Goal: Information Seeking & Learning: Learn about a topic

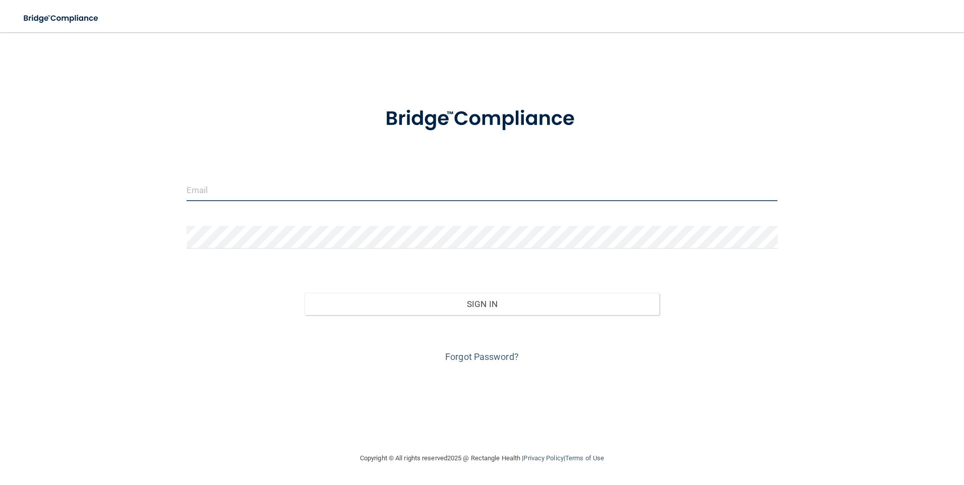
type input "[EMAIL_ADDRESS][DOMAIN_NAME]"
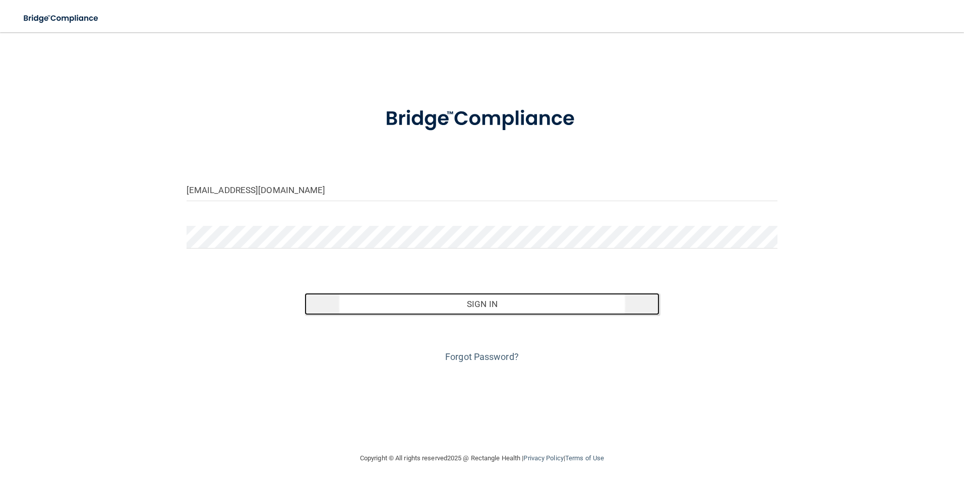
click at [537, 305] on button "Sign In" at bounding box center [482, 304] width 355 height 22
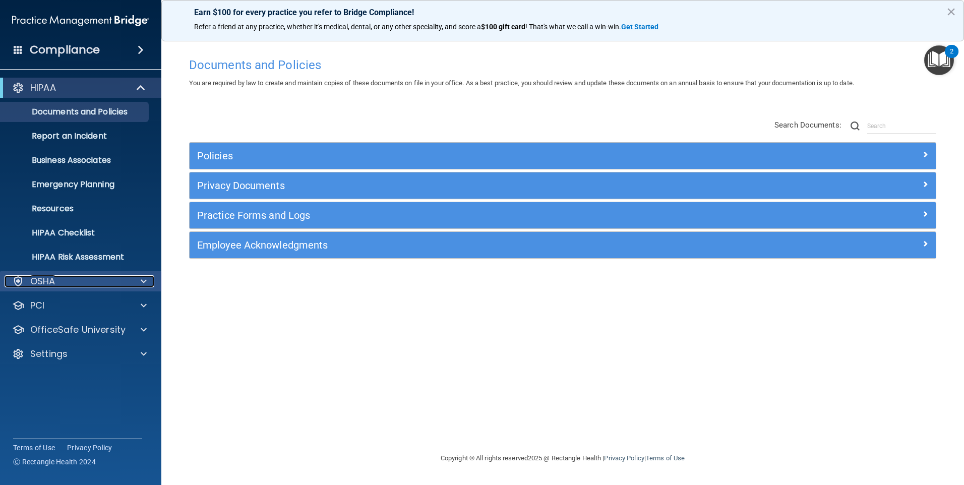
click at [72, 279] on div "OSHA" at bounding box center [67, 281] width 125 height 12
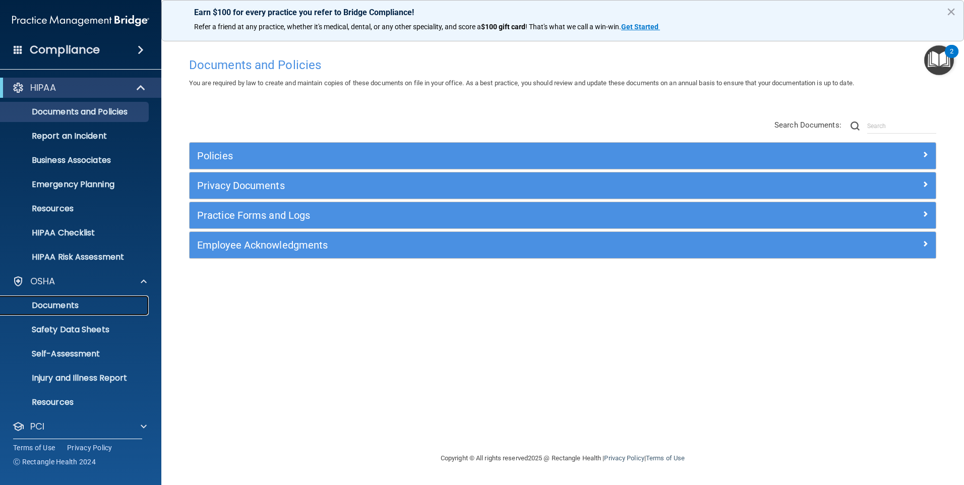
click at [64, 305] on p "Documents" at bounding box center [76, 306] width 138 height 10
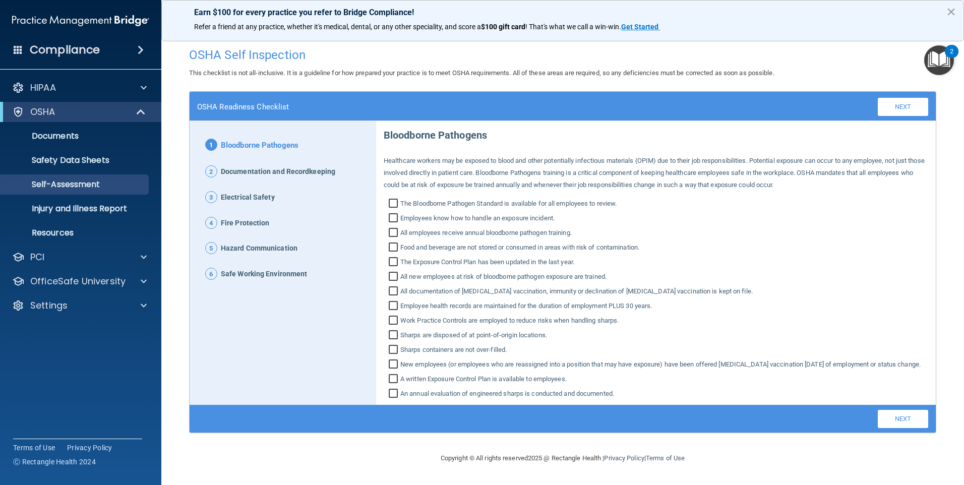
scroll to position [1, 0]
click at [393, 204] on input "The Bloodborne Pathogen Standard is available for all employees to review." at bounding box center [395, 205] width 12 height 10
click at [623, 207] on label "The Bloodborne Pathogen Standard is available for all employees to review." at bounding box center [656, 204] width 545 height 12
click at [400, 207] on input "The Bloodborne Pathogen Standard is available for all employees to review." at bounding box center [395, 205] width 12 height 10
checkbox input "false"
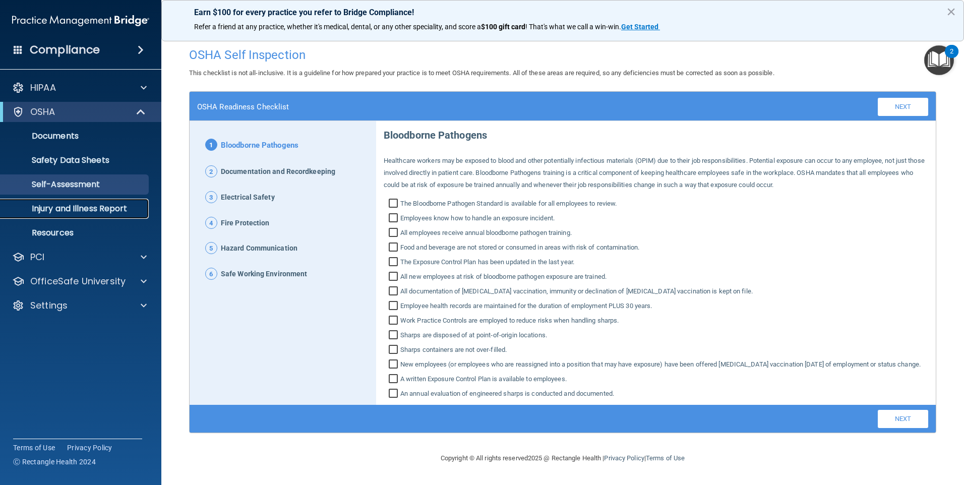
click at [58, 209] on p "Injury and Illness Report" at bounding box center [76, 209] width 138 height 10
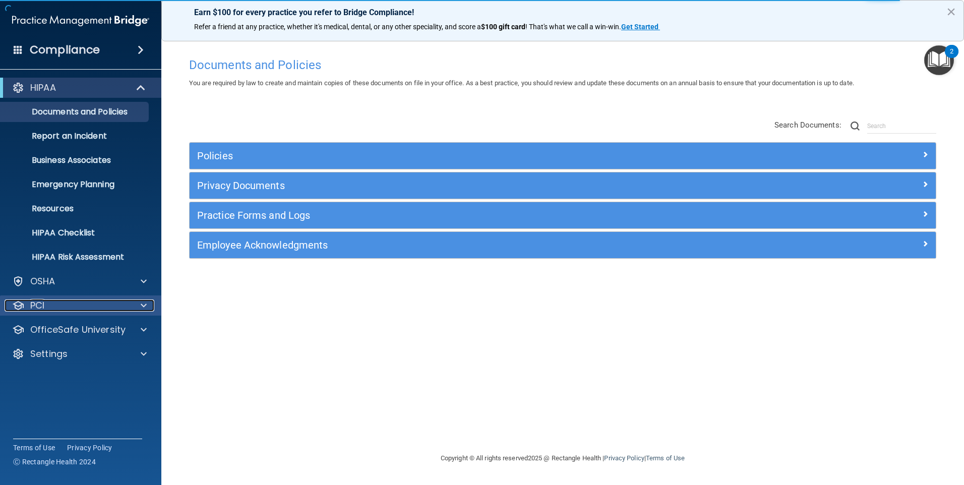
click at [26, 306] on div "PCI" at bounding box center [67, 306] width 125 height 12
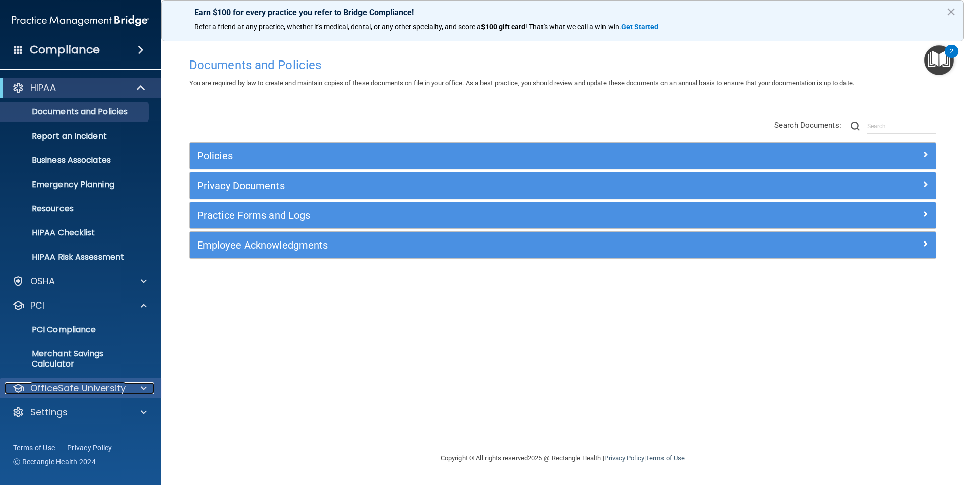
click at [89, 383] on p "OfficeSafe University" at bounding box center [77, 388] width 95 height 12
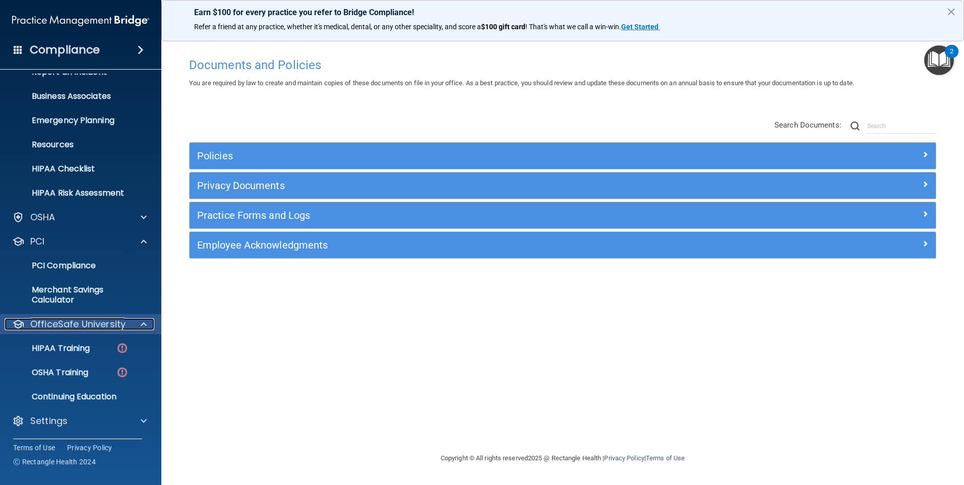
scroll to position [65, 0]
click at [71, 372] on p "OSHA Training" at bounding box center [48, 372] width 82 height 10
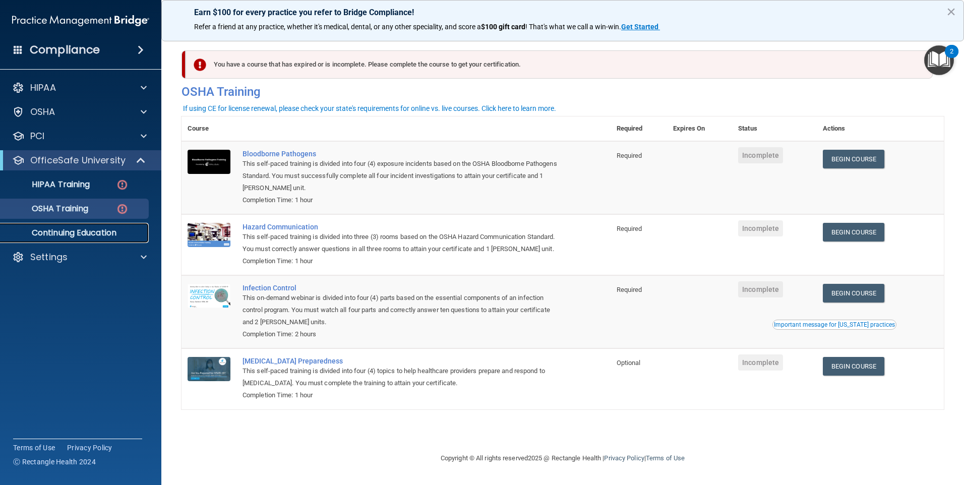
click at [56, 235] on p "Continuing Education" at bounding box center [76, 233] width 138 height 10
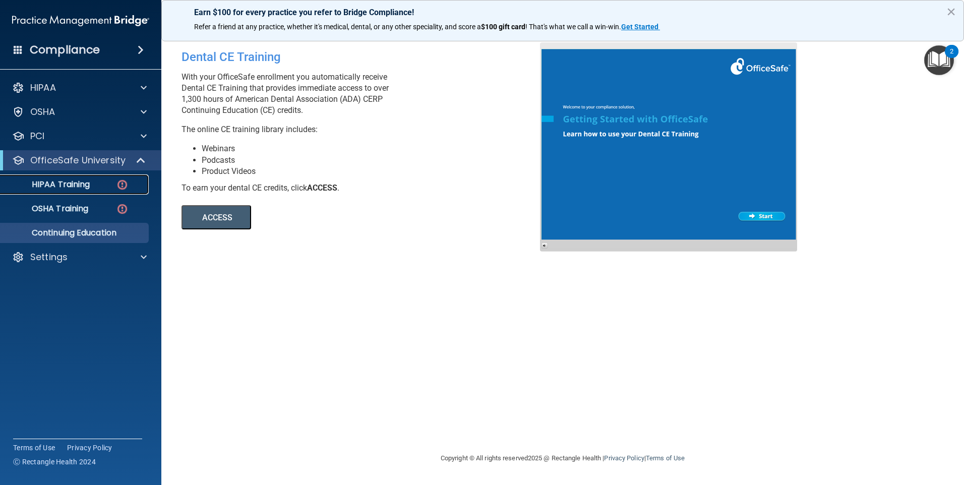
click at [66, 184] on p "HIPAA Training" at bounding box center [48, 185] width 83 height 10
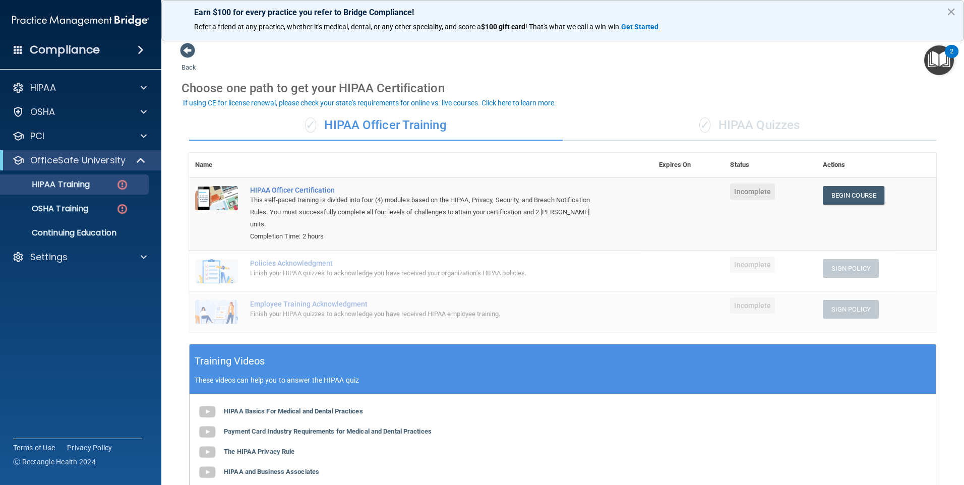
click at [267, 267] on div "Finish your HIPAA quizzes to acknowledge you have received your organization’s …" at bounding box center [426, 273] width 353 height 12
click at [64, 204] on p "OSHA Training" at bounding box center [48, 209] width 82 height 10
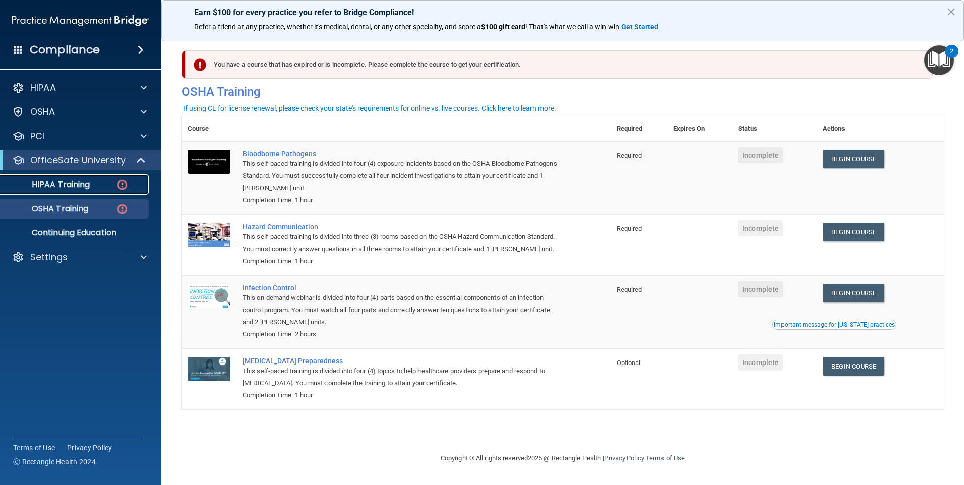
click at [63, 185] on p "HIPAA Training" at bounding box center [48, 185] width 83 height 10
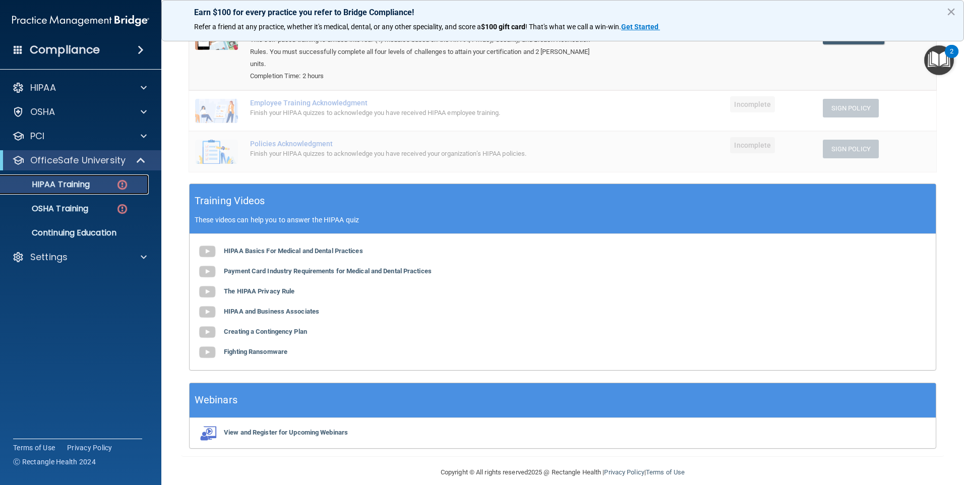
scroll to position [110, 0]
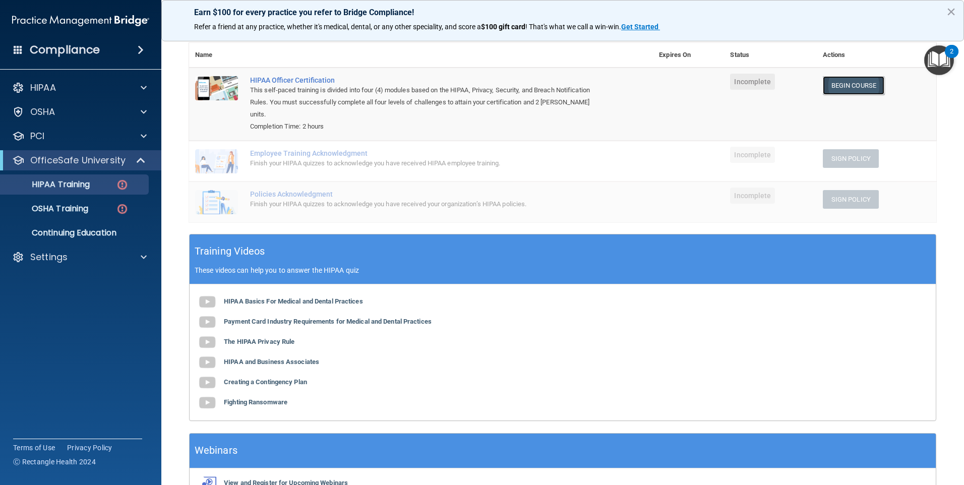
click at [856, 82] on link "Begin Course" at bounding box center [854, 85] width 62 height 19
